Goal: Find specific page/section: Find specific page/section

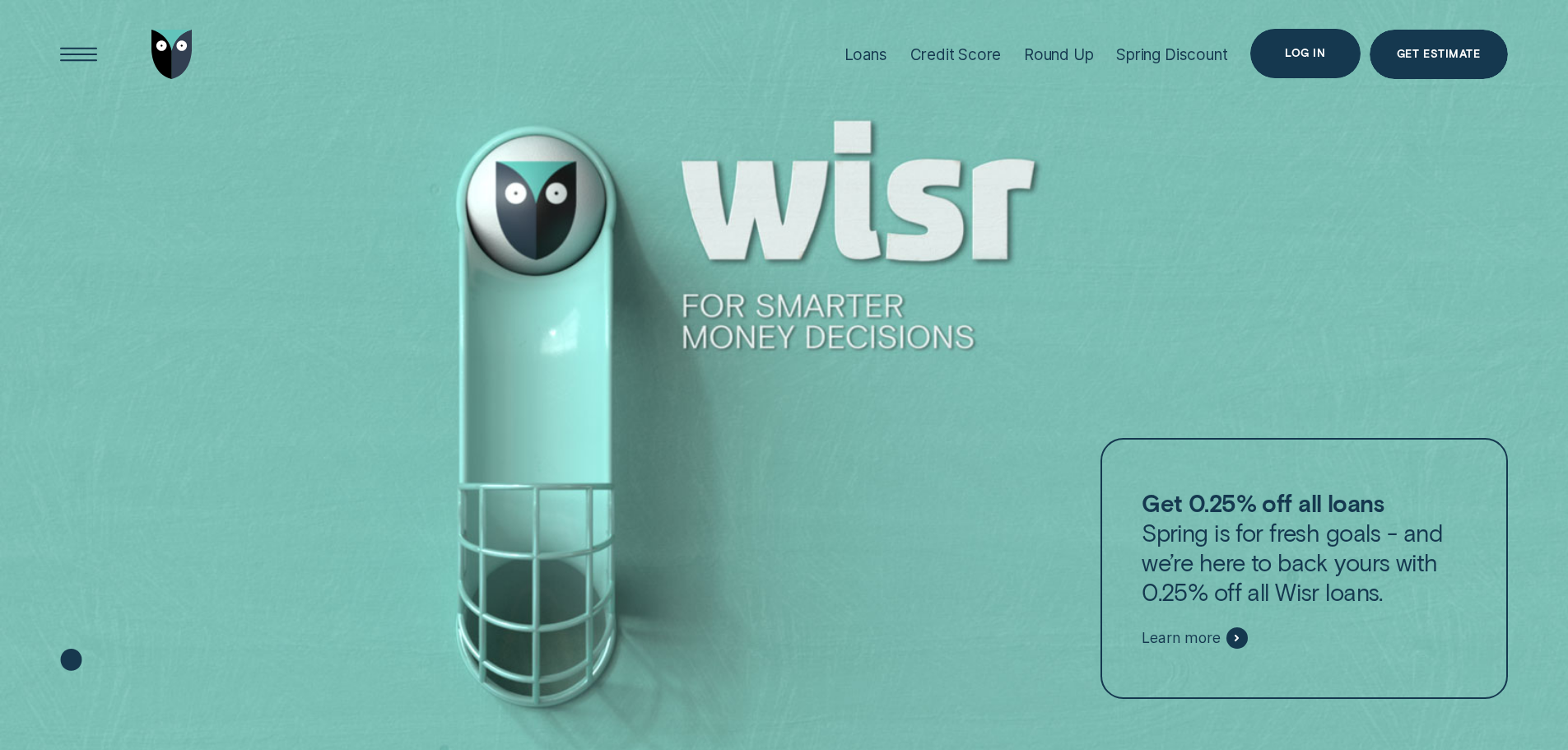
click at [1296, 45] on div "Log in" at bounding box center [1305, 53] width 110 height 49
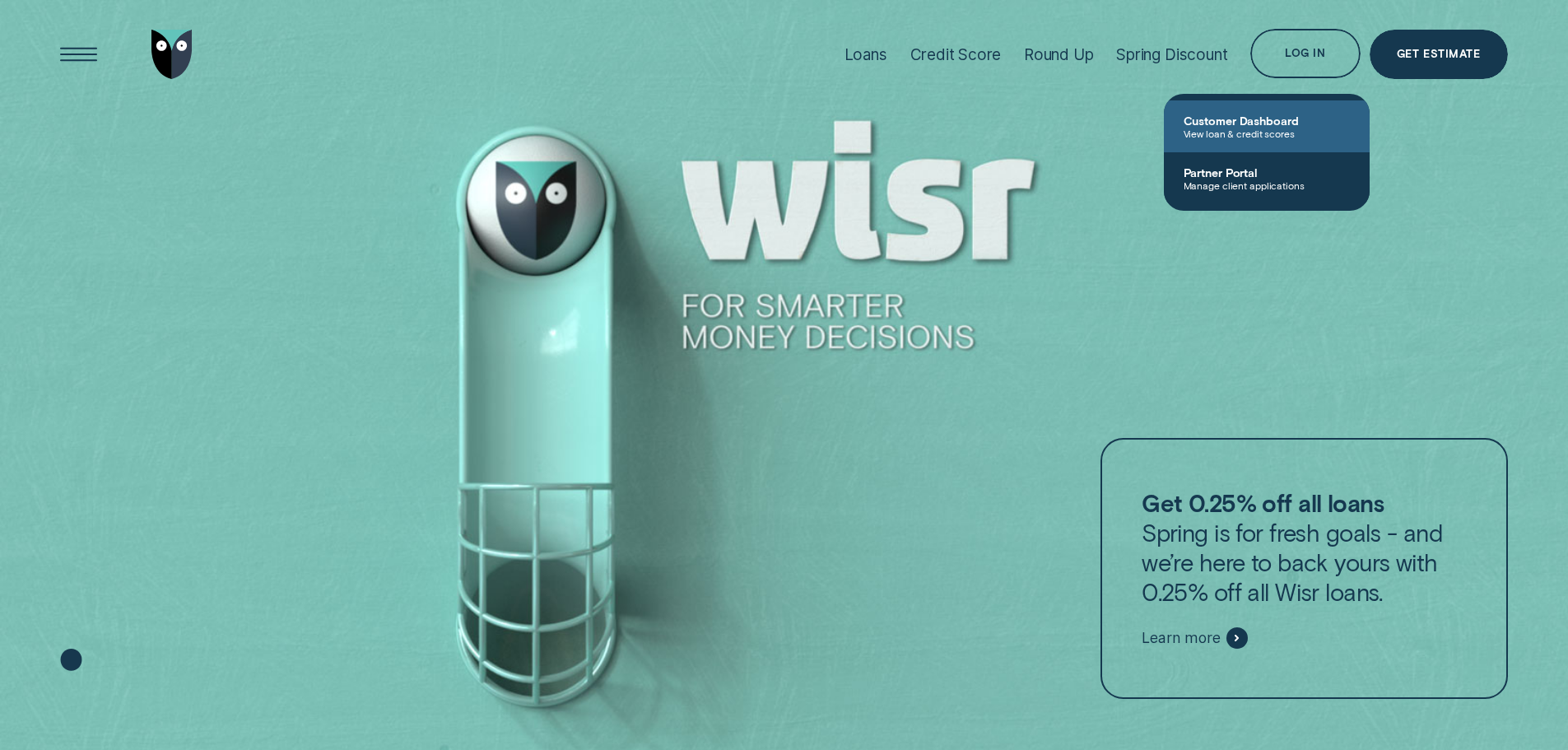
click at [1227, 117] on span "Customer Dashboard" at bounding box center [1267, 120] width 166 height 14
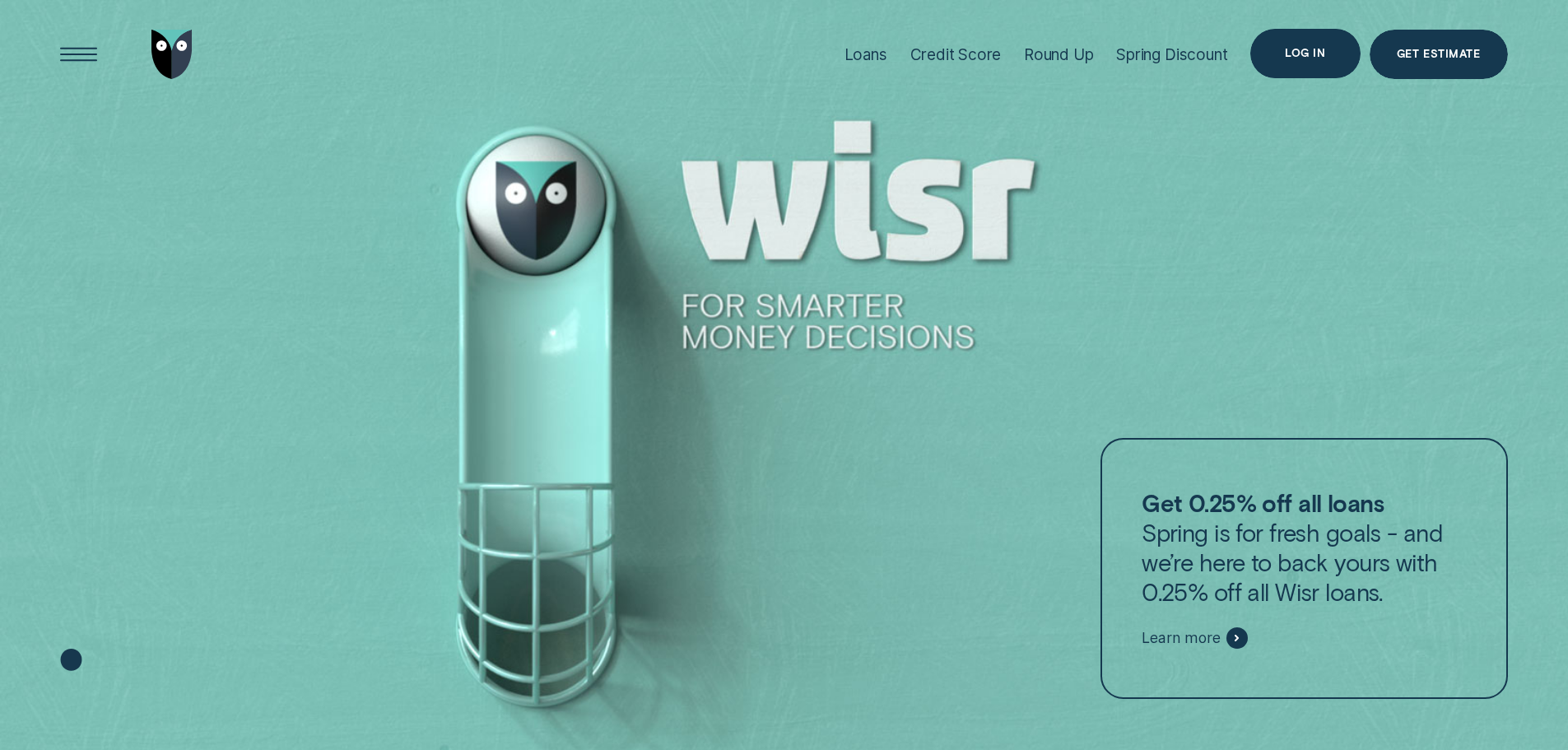
click at [1314, 56] on div "Log in" at bounding box center [1305, 53] width 41 height 10
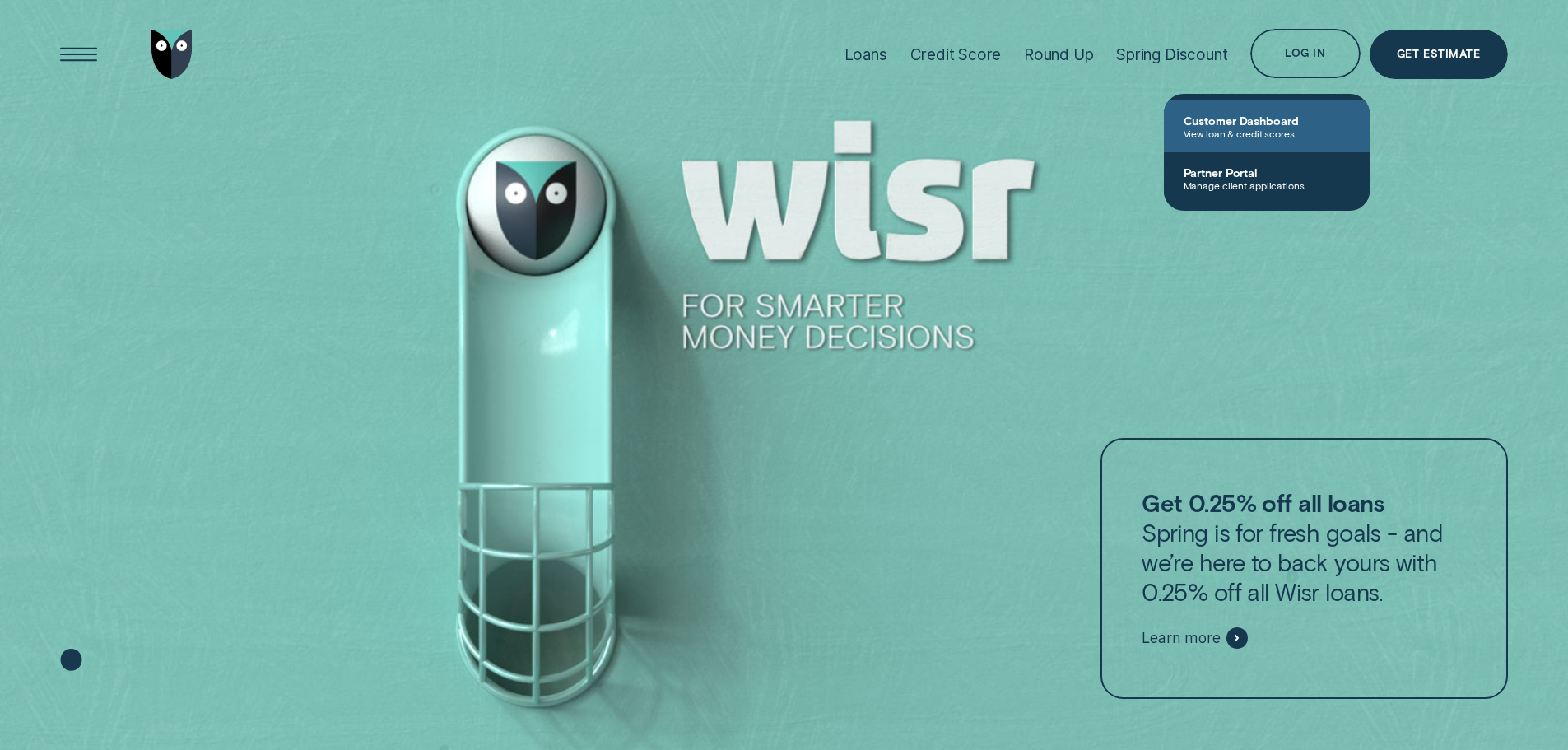
click at [1234, 144] on link "Customer Dashboard View loan & credit scores" at bounding box center [1267, 126] width 206 height 51
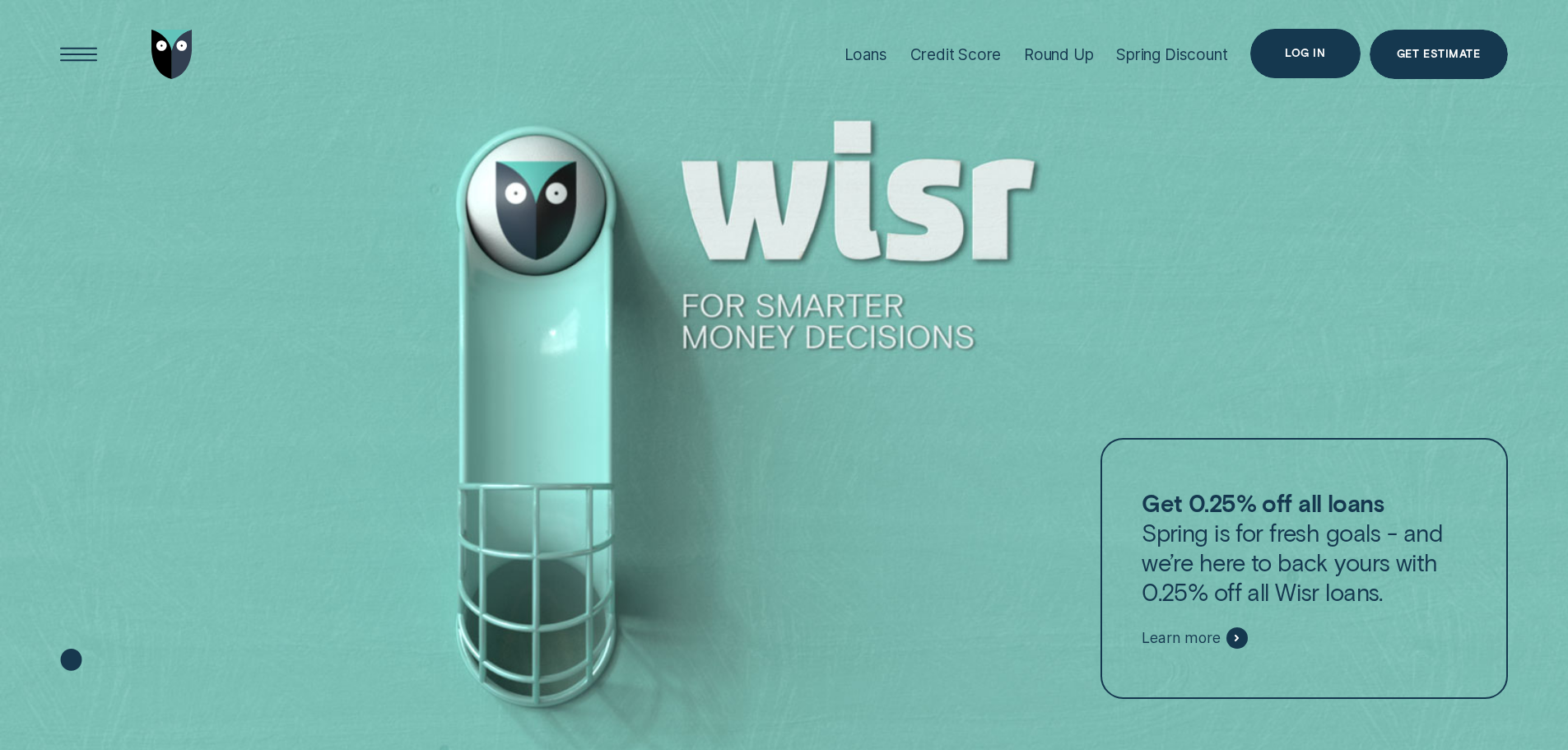
click at [1311, 54] on div "Log in" at bounding box center [1305, 53] width 41 height 10
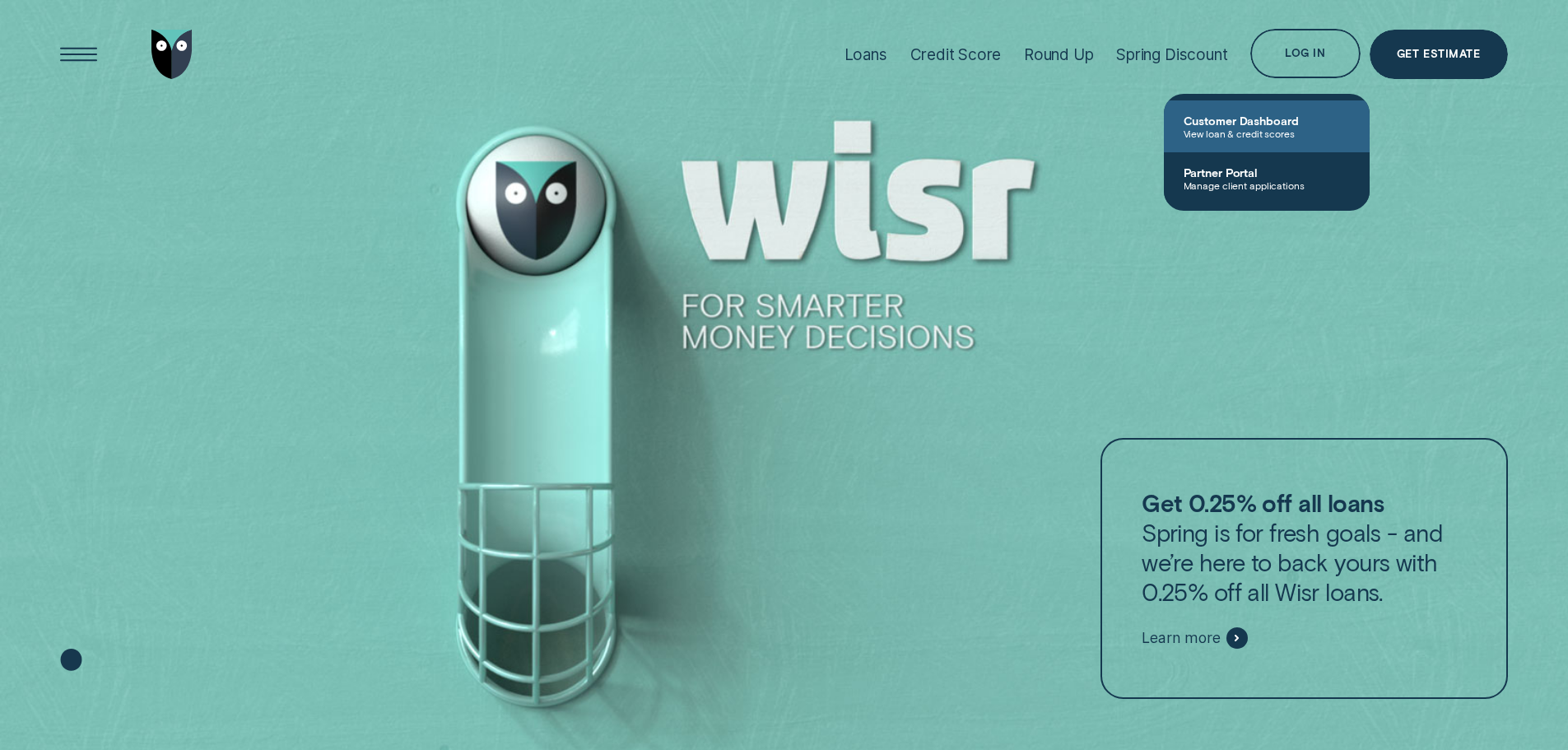
click at [1218, 138] on span "View loan & credit scores" at bounding box center [1267, 134] width 166 height 12
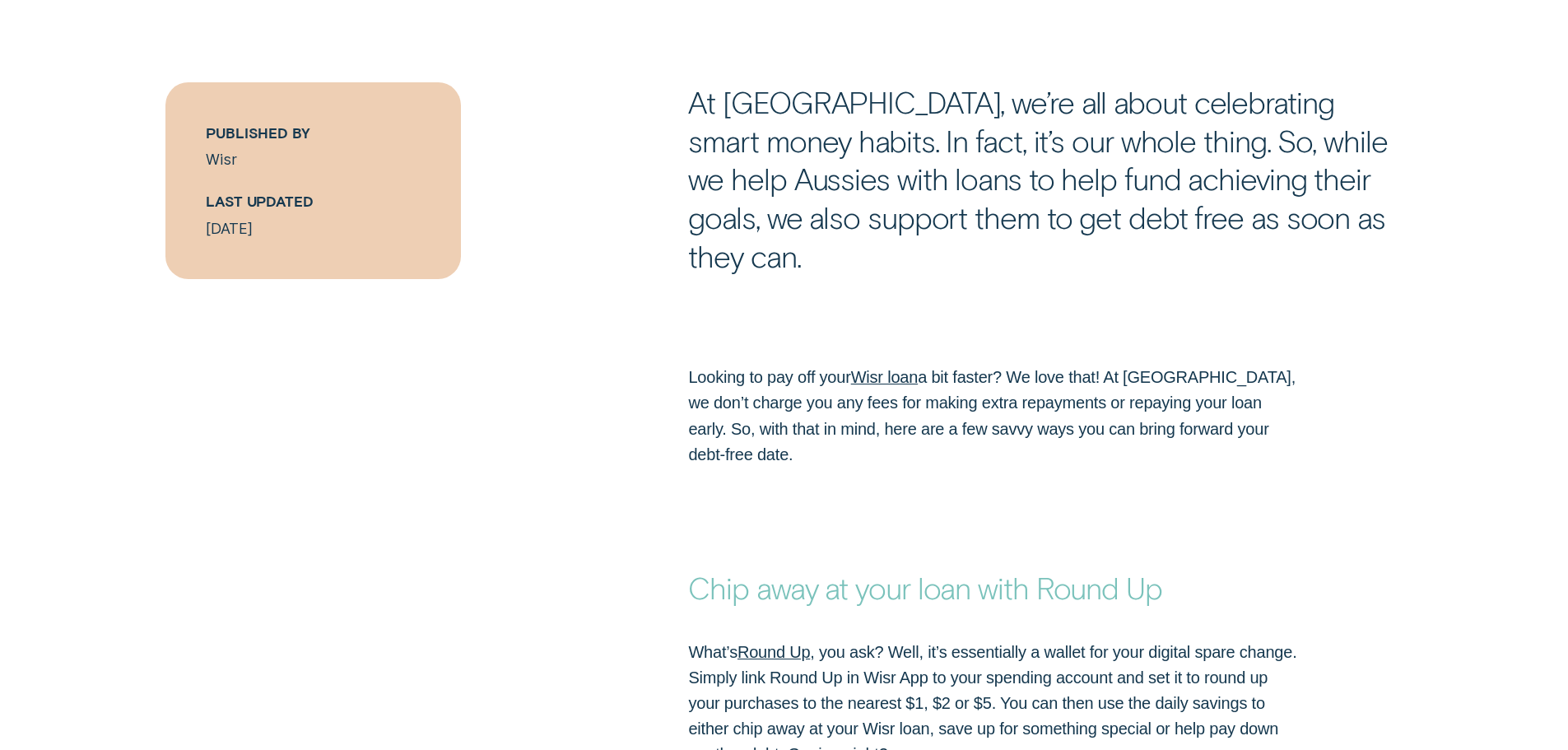
scroll to position [1210, 0]
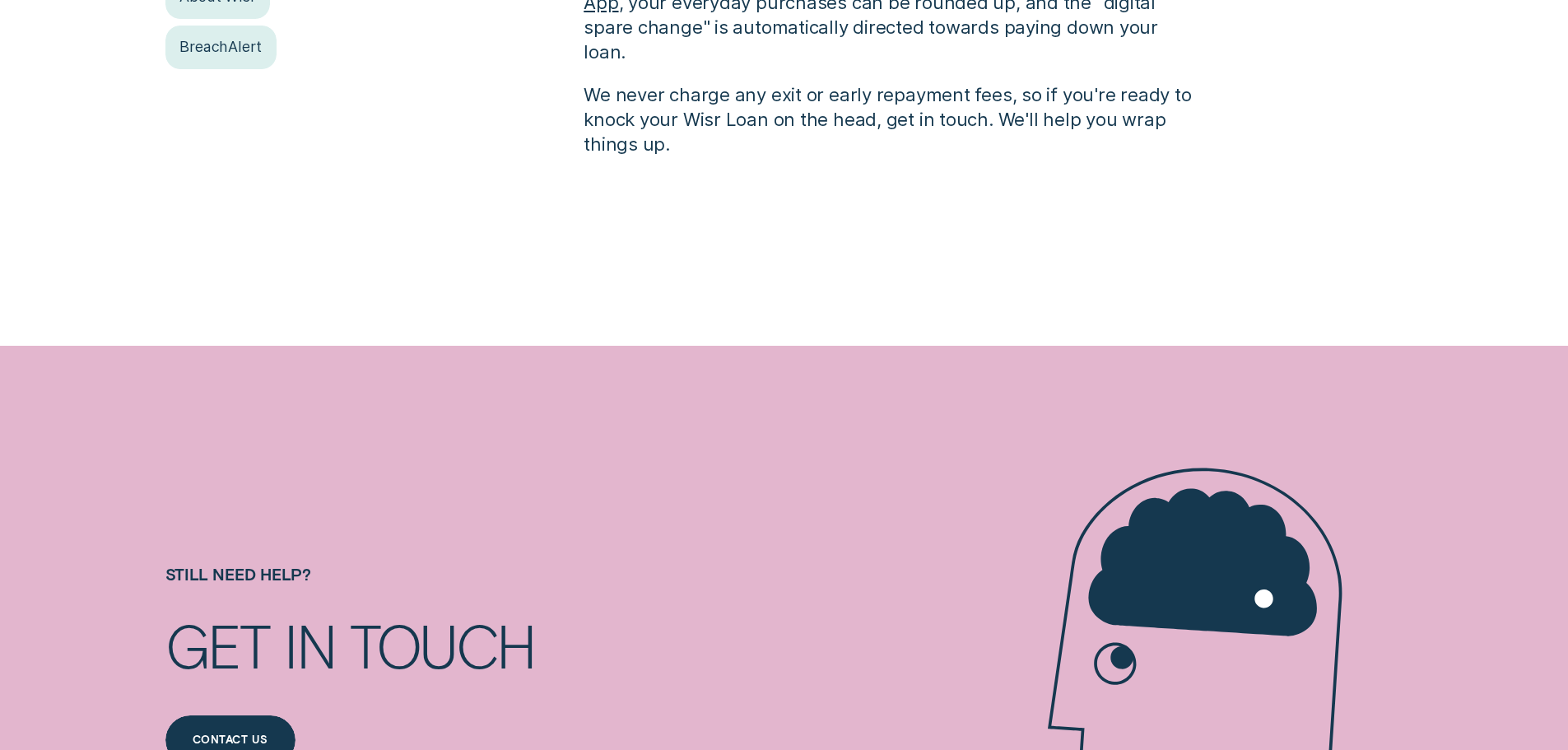
scroll to position [383, 0]
